Goal: Task Accomplishment & Management: Manage account settings

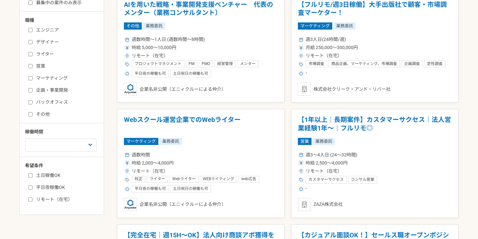
scroll to position [152, 0]
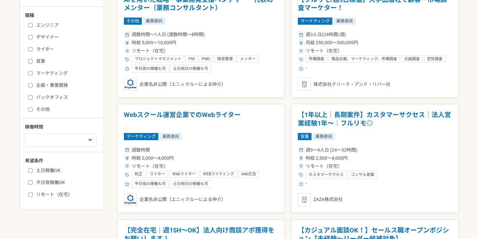
click at [32, 194] on input "リモート（在宅）" at bounding box center [30, 194] width 4 height 4
checkbox input "true"
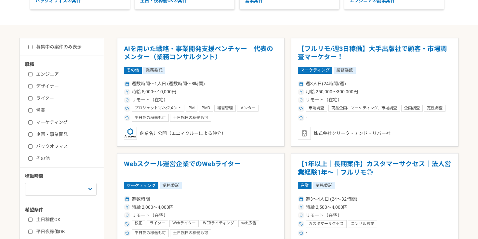
scroll to position [92, 0]
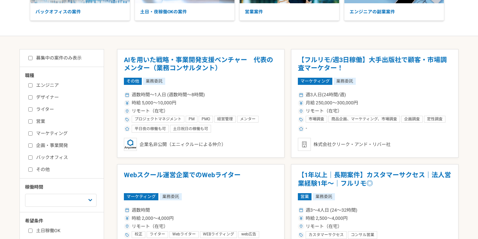
click at [30, 58] on input "募集中の案件のみ表示" at bounding box center [30, 58] width 4 height 4
checkbox input "true"
click at [30, 122] on input "営業" at bounding box center [30, 121] width 4 height 4
checkbox input "true"
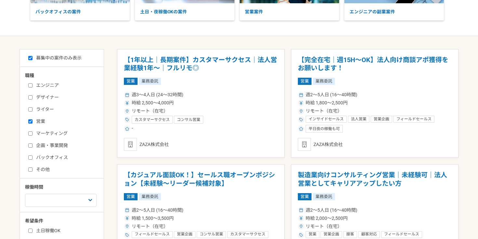
click at [30, 156] on input "バックオフィス" at bounding box center [30, 157] width 4 height 4
checkbox input "true"
click at [34, 169] on label "その他" at bounding box center [65, 169] width 75 height 7
click at [33, 169] on input "その他" at bounding box center [30, 169] width 4 height 4
checkbox input "true"
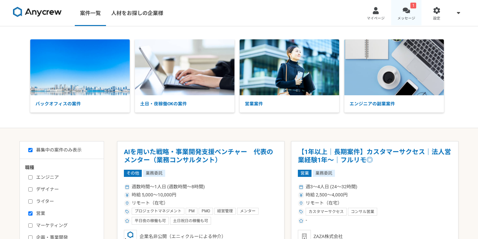
click at [403, 8] on div at bounding box center [405, 10] width 7 height 7
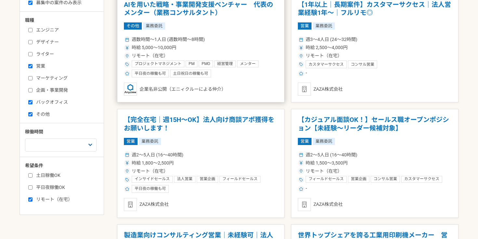
scroll to position [148, 0]
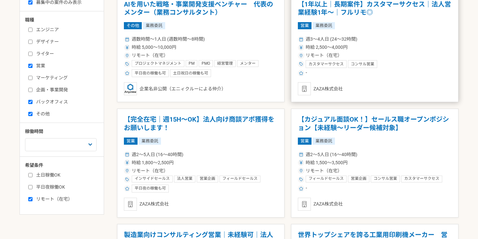
click at [350, 10] on h1 "【1年以上｜長期案件】カスタマーサクセス｜法人営業経験1年〜｜フルリモ◎" at bounding box center [375, 8] width 154 height 17
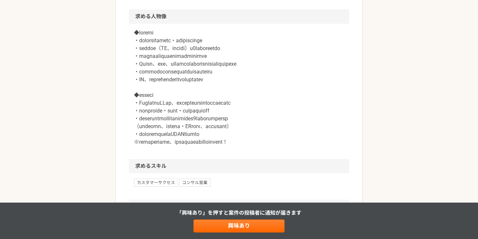
scroll to position [594, 0]
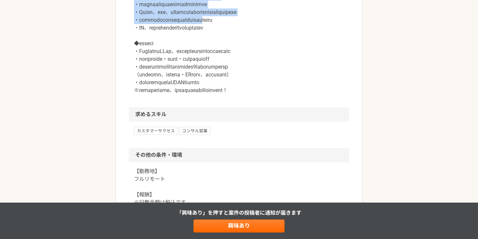
drag, startPoint x: 137, startPoint y: 45, endPoint x: 251, endPoint y: 78, distance: 118.5
click at [251, 78] on p at bounding box center [239, 35] width 210 height 117
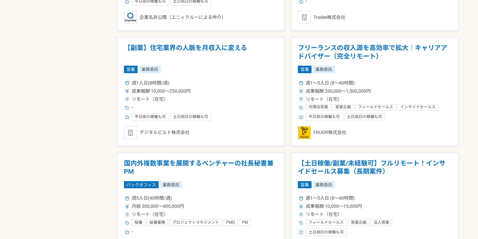
scroll to position [566, 0]
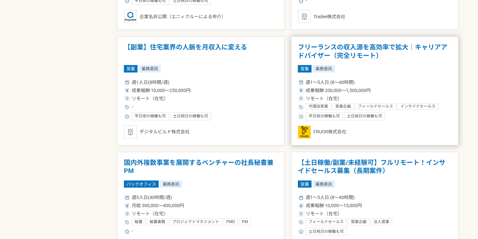
click at [334, 58] on h1 "フリーランスの収入源を高効率で拡大｜キャリアアドバイザー（完全リモート）" at bounding box center [375, 51] width 154 height 17
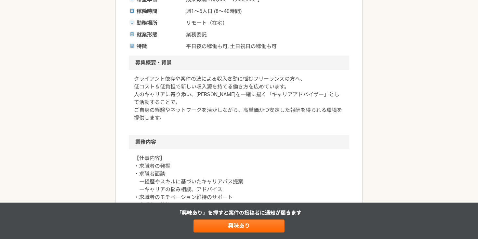
scroll to position [176, 0]
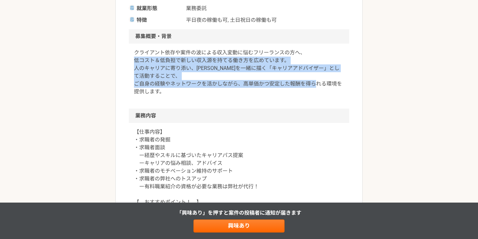
drag, startPoint x: 133, startPoint y: 59, endPoint x: 192, endPoint y: 101, distance: 72.5
click at [192, 100] on div "クライアント依存や案件の波による収入変動に悩むフリーランスの方へ、 低コスト＆低負担で新しい収入源を持てる働き方を広めています。 人のキャリアに寄り添い、未来…" at bounding box center [239, 76] width 220 height 65
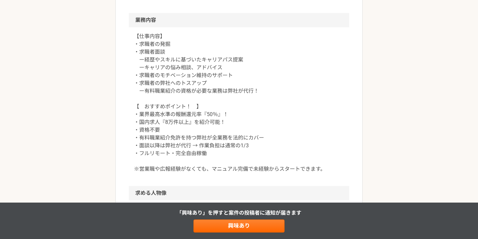
scroll to position [280, 0]
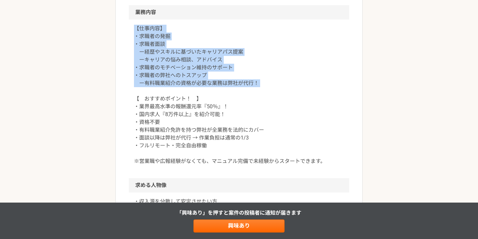
drag, startPoint x: 136, startPoint y: 31, endPoint x: 173, endPoint y: 94, distance: 73.4
click at [173, 94] on p "【仕事内容】 ・求職者の発掘 ・求職者面談 ー経歴やスキルに基づいたキャリアパス提案 ーキャリアの悩み相談、アドバイス ・求職者のモチベーション維持のサポート…" at bounding box center [239, 95] width 210 height 140
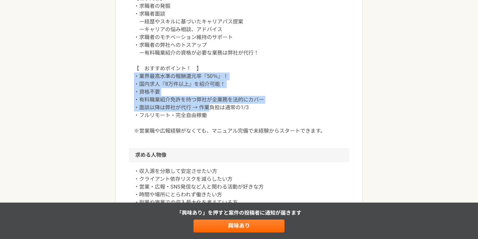
drag, startPoint x: 136, startPoint y: 76, endPoint x: 210, endPoint y: 110, distance: 81.4
click at [210, 110] on p "【仕事内容】 ・求職者の発掘 ・求職者面談 ー経歴やスキルに基づいたキャリアパス提案 ーキャリアの悩み相談、アドバイス ・求職者のモチベーション維持のサポート…" at bounding box center [239, 64] width 210 height 140
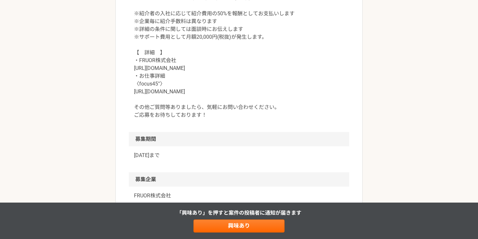
scroll to position [729, 0]
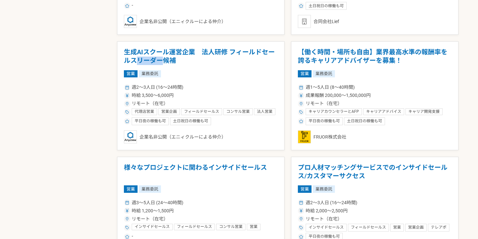
scroll to position [744, 0]
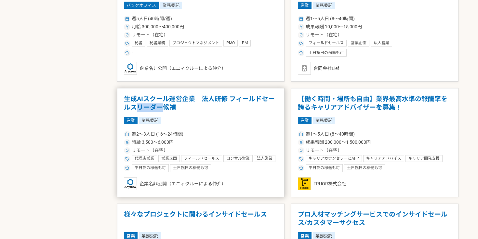
click at [149, 108] on h1 "生成AIスクール運営企業　法人研修 フィールドセールスリーダー候補" at bounding box center [201, 103] width 154 height 17
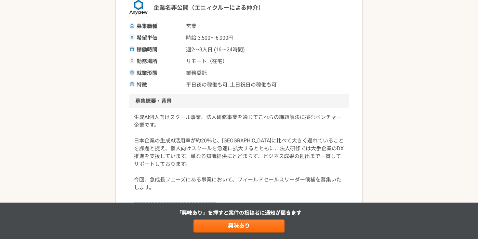
scroll to position [154, 0]
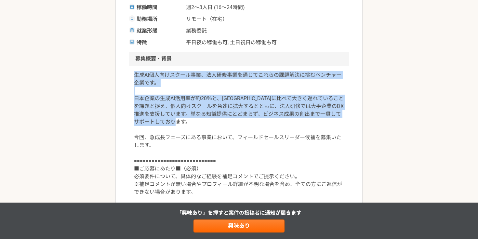
drag, startPoint x: 135, startPoint y: 74, endPoint x: 187, endPoint y: 141, distance: 84.7
click at [187, 141] on p "生成AI個人向けスクール事業、法人研修事業を通じてこれらの課題解決に挑むベンチャー企業です。 日本企業の生成AI活用率が約20％と、欧米に比べて大きく遅れてい…" at bounding box center [239, 133] width 210 height 125
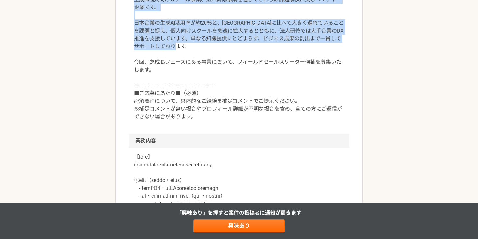
scroll to position [250, 0]
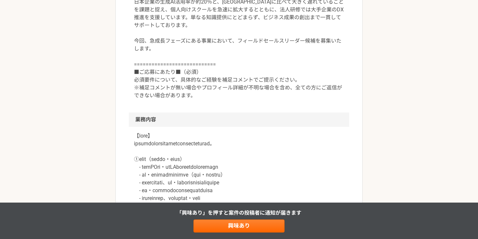
click at [137, 84] on p "生成AI個人向けスクール事業、法人研修事業を通じてこれらの課題解決に挑むベンチャー企業です。 日本企業の生成AI活用率が約20％と、欧米に比べて大きく遅れてい…" at bounding box center [239, 37] width 210 height 125
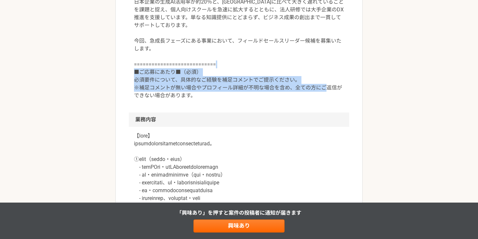
drag, startPoint x: 136, startPoint y: 81, endPoint x: 236, endPoint y: 112, distance: 105.0
click at [237, 112] on div "生成AI個人向けスクール事業、法人研修事業を通じてこれらの課題解決に挑むベンチャー企業です。 日本企業の生成AI活用率が約20％と、欧米に比べて大きく遅れてい…" at bounding box center [239, 40] width 220 height 143
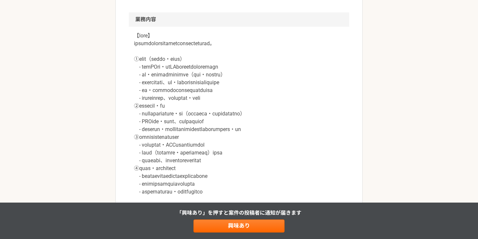
scroll to position [351, 0]
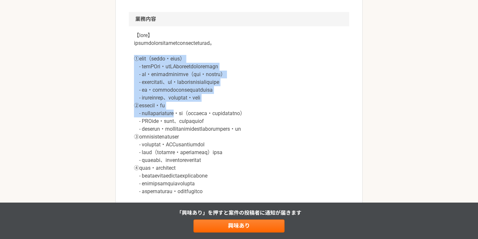
drag, startPoint x: 135, startPoint y: 62, endPoint x: 215, endPoint y: 134, distance: 107.0
click at [215, 131] on p at bounding box center [239, 114] width 210 height 164
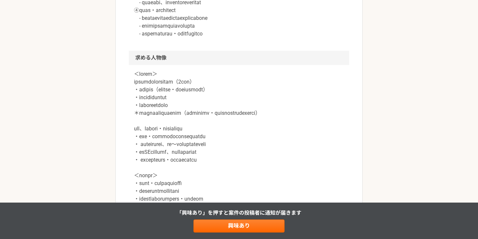
scroll to position [519, 0]
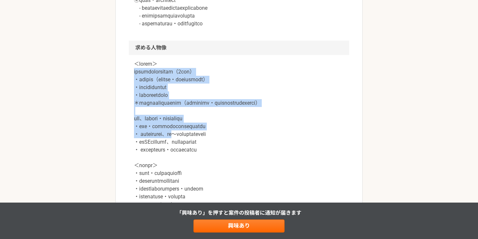
drag, startPoint x: 134, startPoint y: 74, endPoint x: 214, endPoint y: 148, distance: 109.0
click at [213, 146] on p at bounding box center [239, 134] width 210 height 148
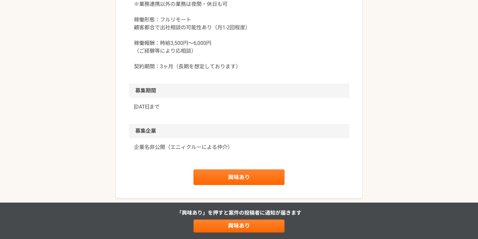
scroll to position [865, 0]
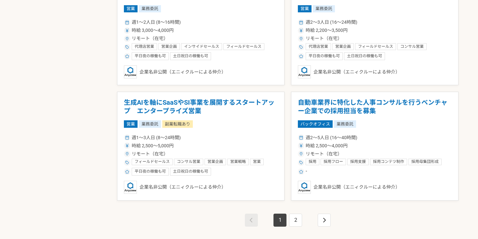
scroll to position [1094, 0]
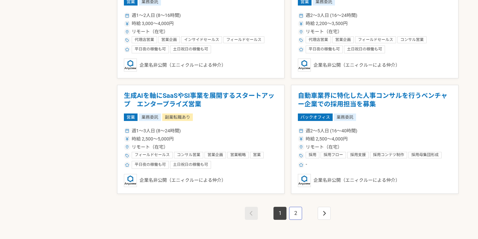
click at [298, 214] on link "2" at bounding box center [295, 213] width 13 height 13
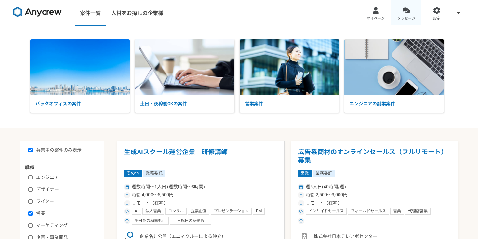
click at [404, 14] on link "メッセージ" at bounding box center [406, 13] width 31 height 26
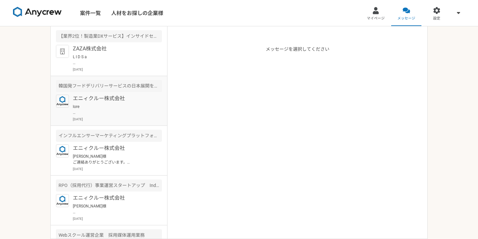
click at [118, 107] on p at bounding box center [113, 110] width 80 height 12
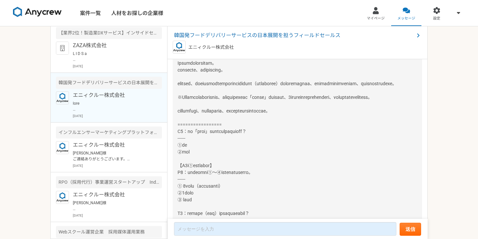
scroll to position [161, 0]
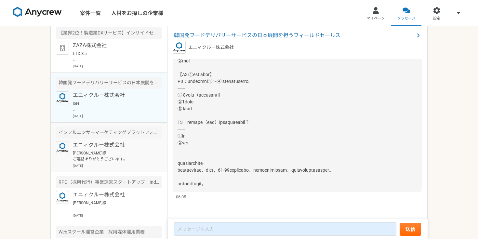
click at [133, 141] on p "エニィクルー株式会社" at bounding box center [113, 145] width 80 height 8
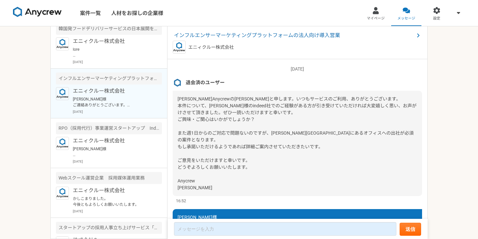
scroll to position [65, 0]
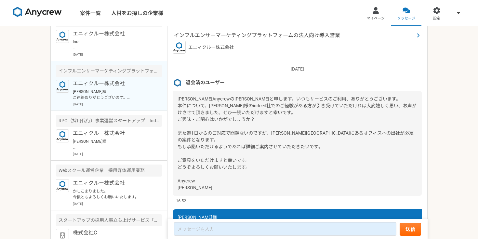
click at [233, 35] on span "インフルエンサーマーケティングプラットフォームの法人向け導入営業" at bounding box center [294, 36] width 240 height 8
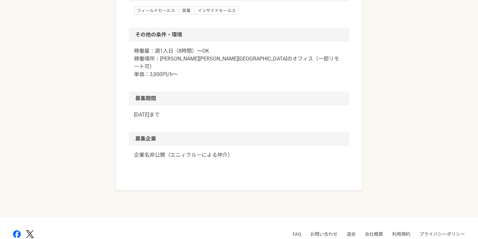
scroll to position [541, 0]
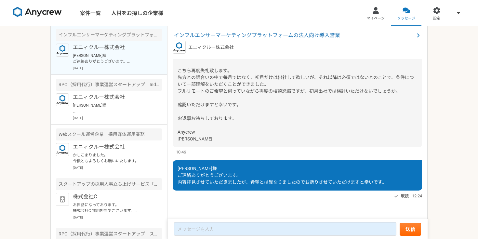
scroll to position [101, 0]
click at [107, 91] on article "RPO（採用代行）事業運営スタートアップ　Indeed運用 エニィクルー株式会社 木内様 かしこまりました。 ぜひその際はよろしくお願いいたします。 2025…" at bounding box center [109, 99] width 116 height 50
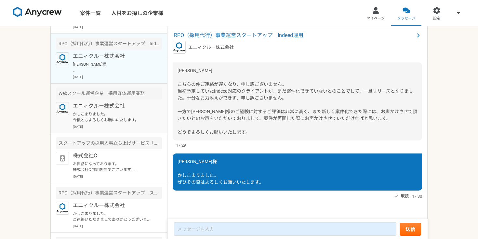
scroll to position [193, 0]
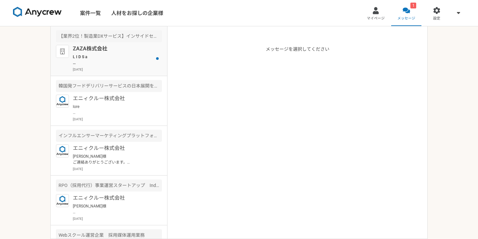
click at [131, 60] on p at bounding box center [113, 60] width 80 height 12
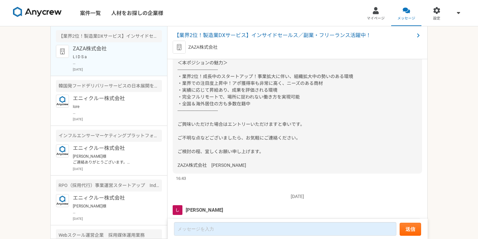
scroll to position [45, 0]
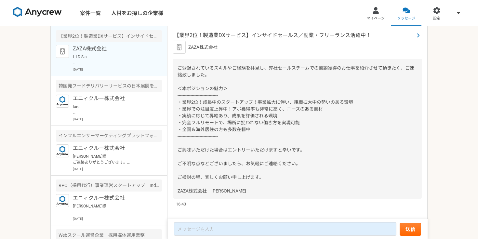
click at [281, 35] on span "【業界2位！製造業DXサービス】インサイドセールス／副業・フリーランス活躍中！" at bounding box center [294, 36] width 240 height 8
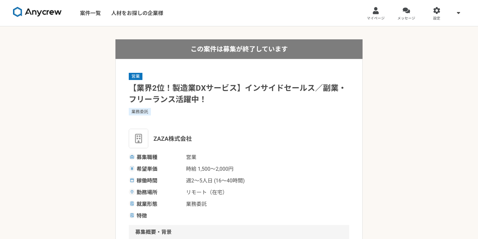
scroll to position [69, 0]
